Goal: Task Accomplishment & Management: Complete application form

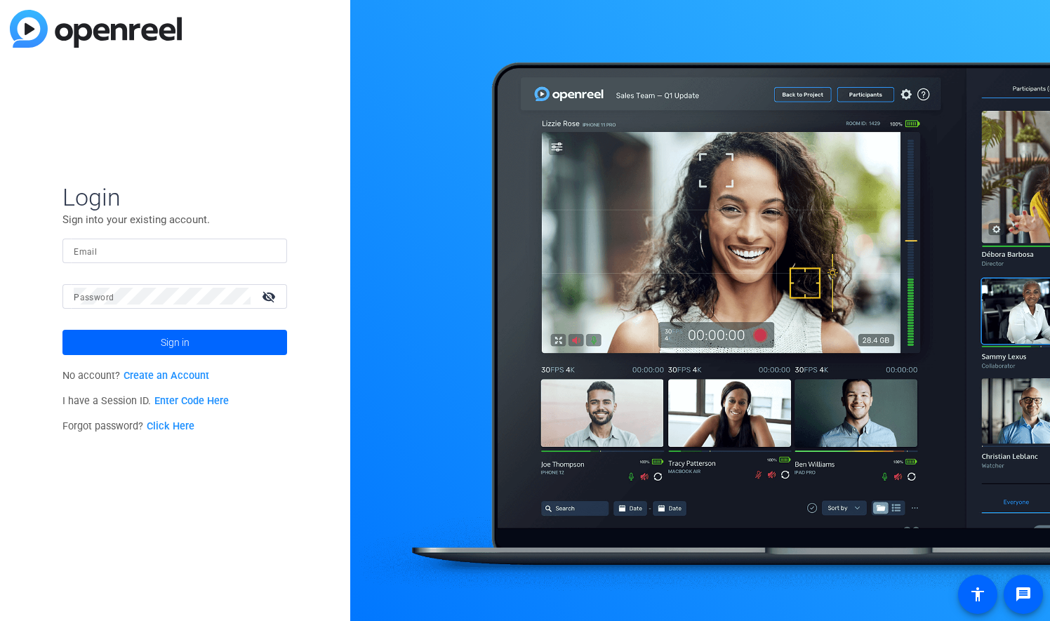
click at [167, 375] on link "Create an Account" at bounding box center [167, 376] width 86 height 12
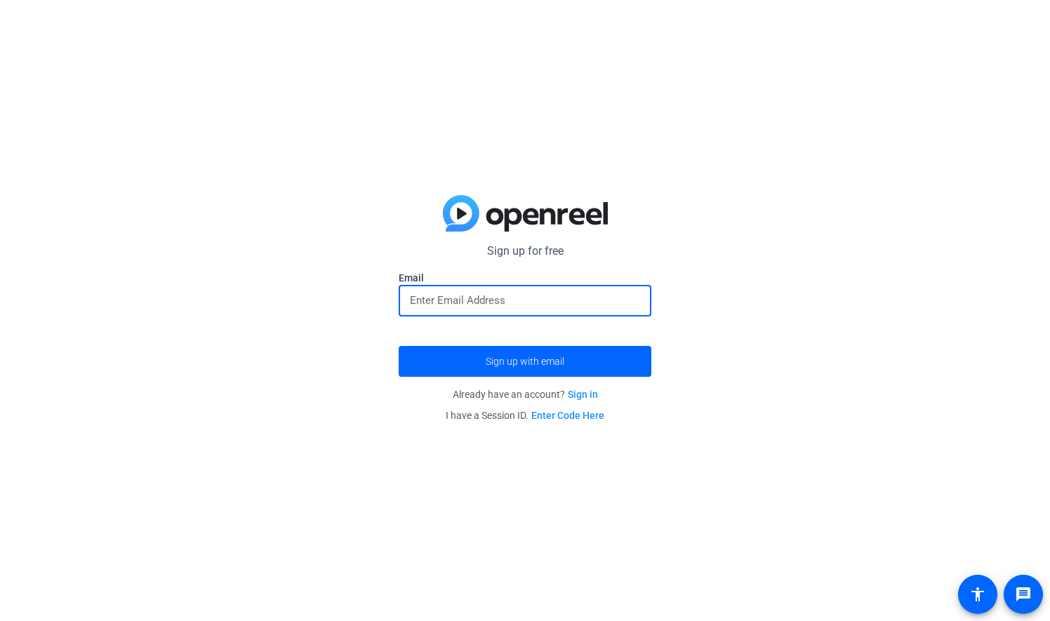
click at [534, 296] on input "email" at bounding box center [525, 300] width 230 height 17
type input "[EMAIL_ADDRESS][DOMAIN_NAME]"
click at [534, 362] on span "Sign up with email" at bounding box center [525, 362] width 79 height 0
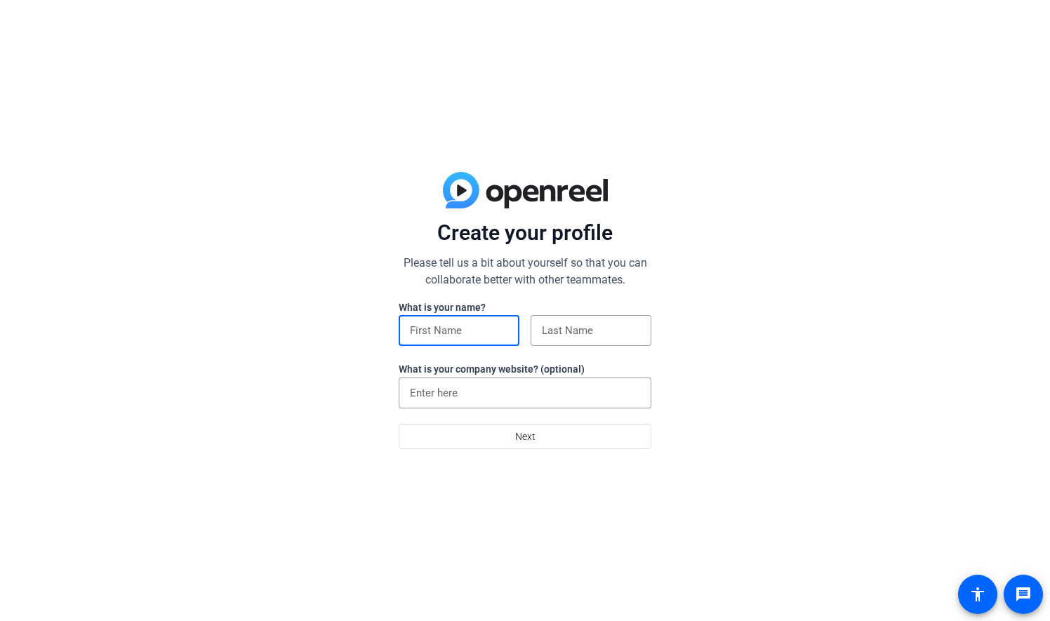
click at [428, 329] on input at bounding box center [459, 330] width 98 height 17
type input "Fisyani"
type input "Sinyama"
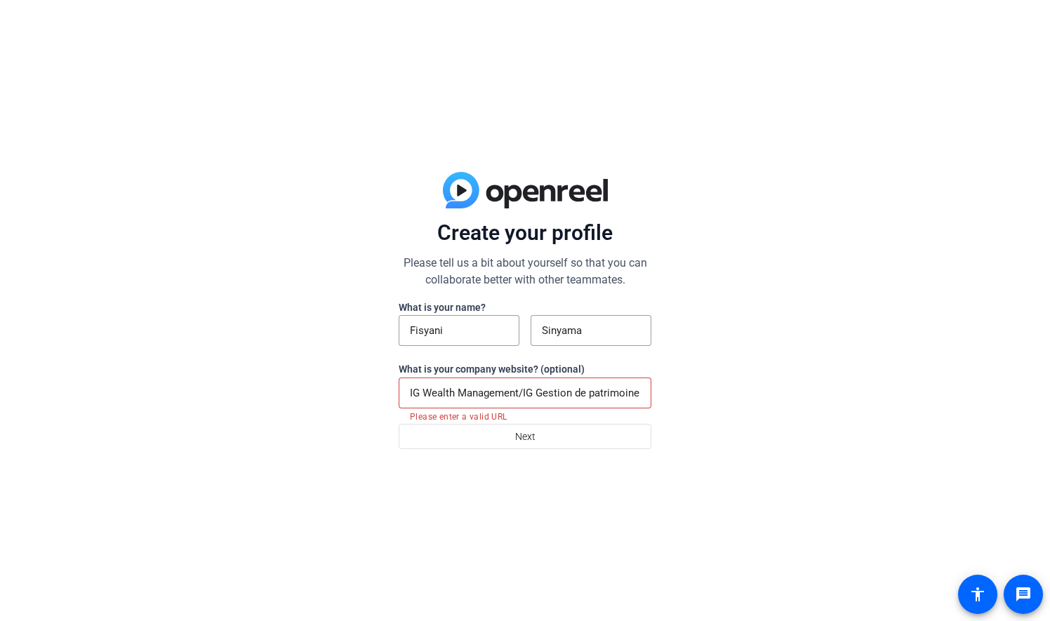
click at [641, 390] on div "IG Wealth Management/IG Gestion de patrimoine" at bounding box center [525, 393] width 253 height 31
type input "I"
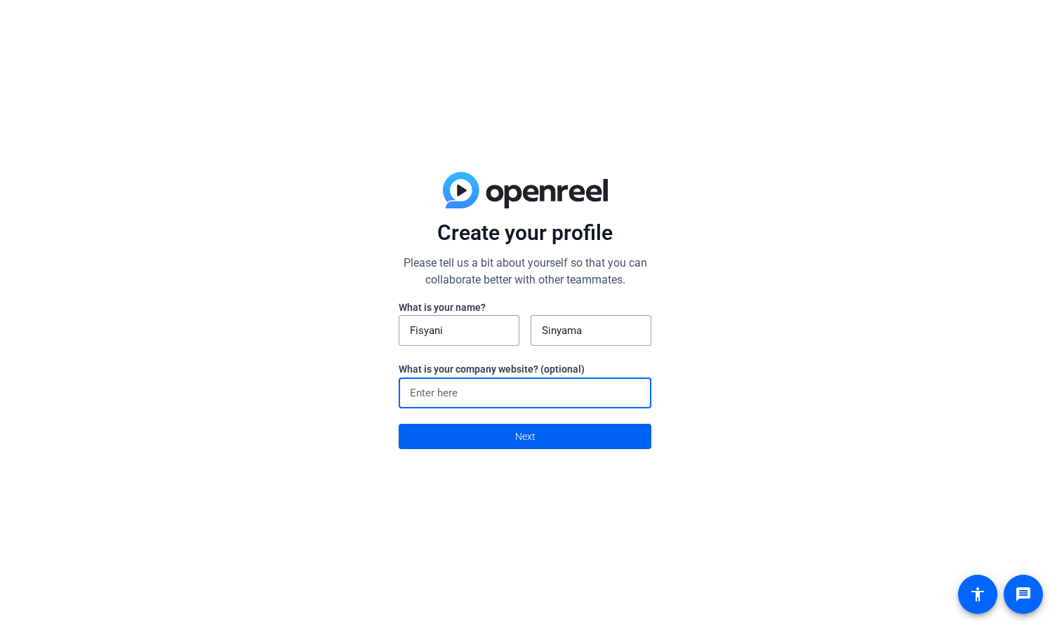
click at [589, 438] on span at bounding box center [524, 437] width 251 height 34
